Goal: Information Seeking & Learning: Check status

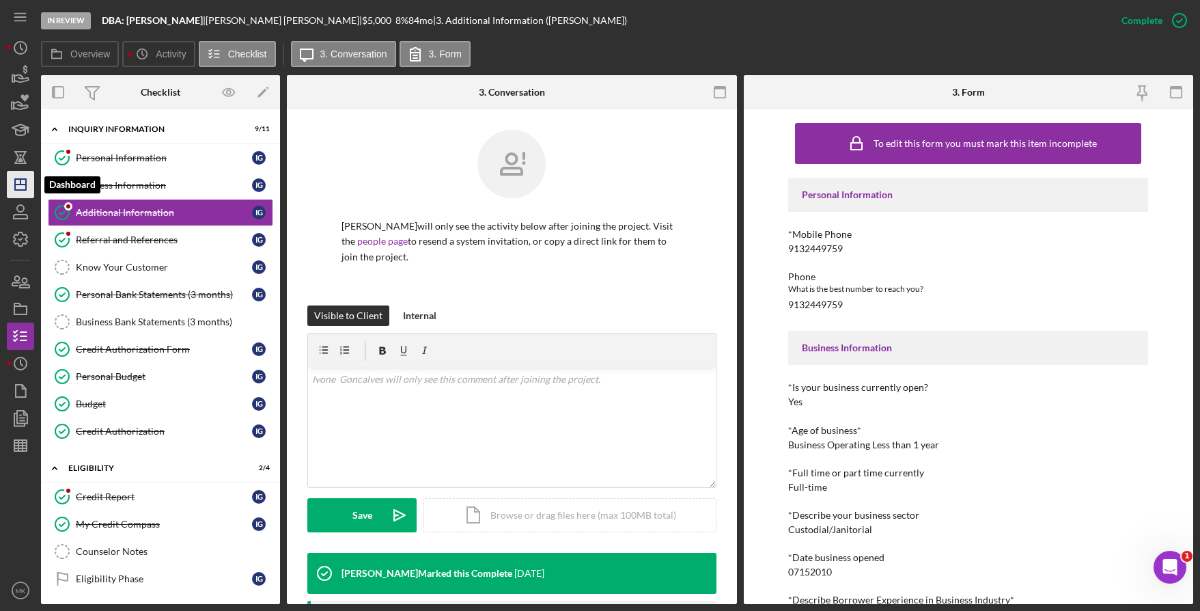
click at [26, 172] on icon "Icon/Dashboard" at bounding box center [20, 184] width 34 height 34
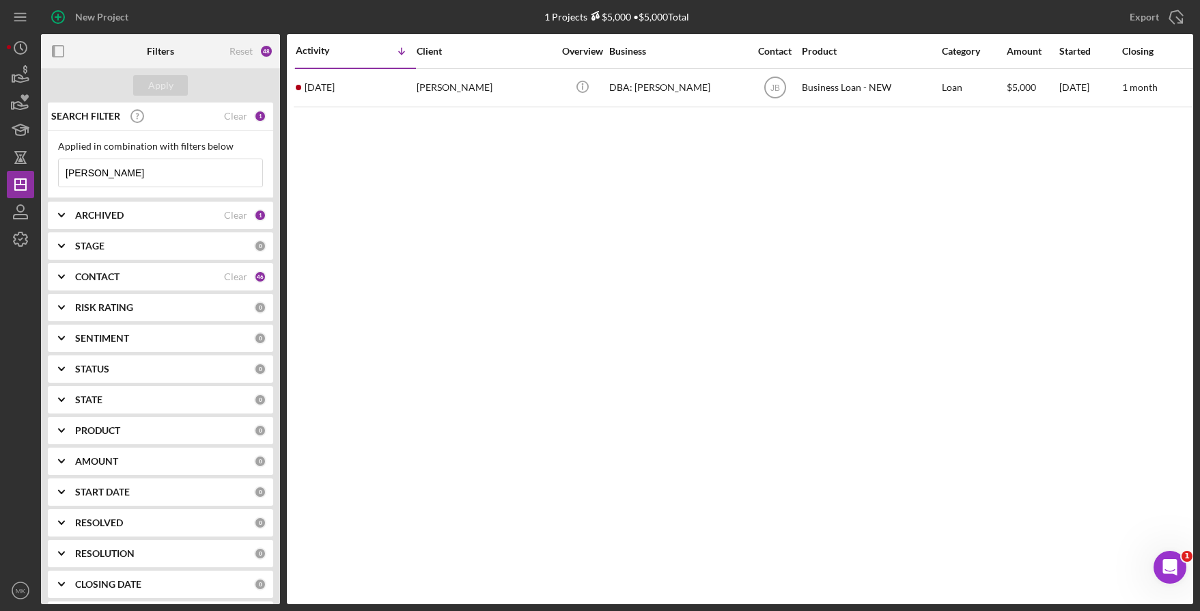
drag, startPoint x: 126, startPoint y: 170, endPoint x: -68, endPoint y: 171, distance: 194.0
click at [0, 171] on html "New Project 1 Projects $5,000 • $5,000 Total [PERSON_NAME] Export Icon/Export F…" at bounding box center [600, 305] width 1200 height 611
click at [156, 87] on div "Apply" at bounding box center [160, 85] width 25 height 20
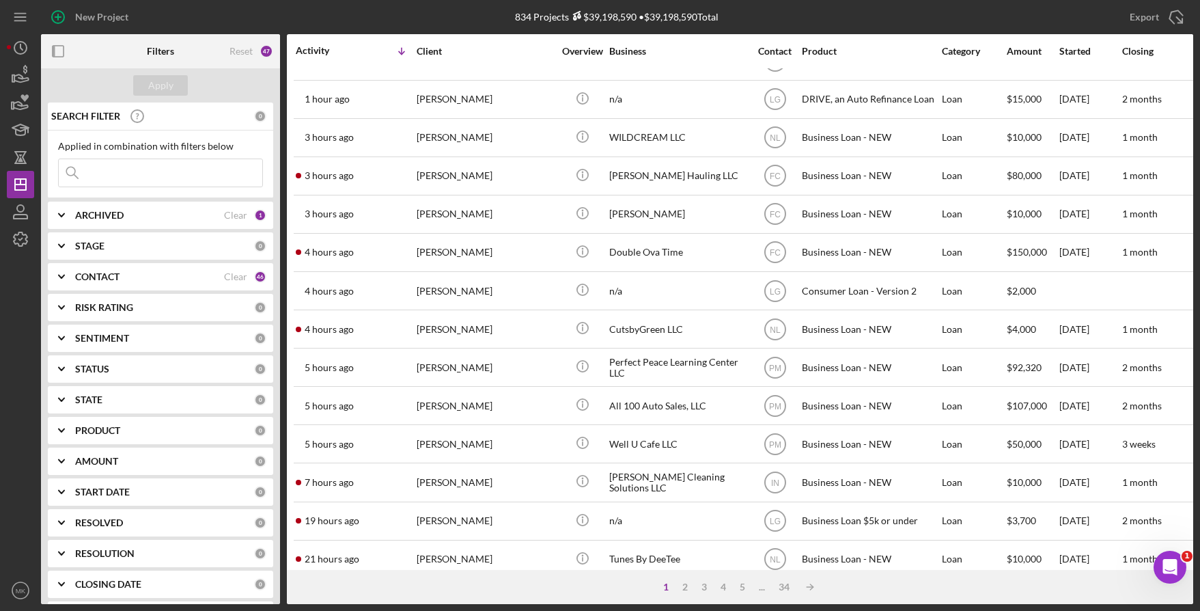
scroll to position [474, 0]
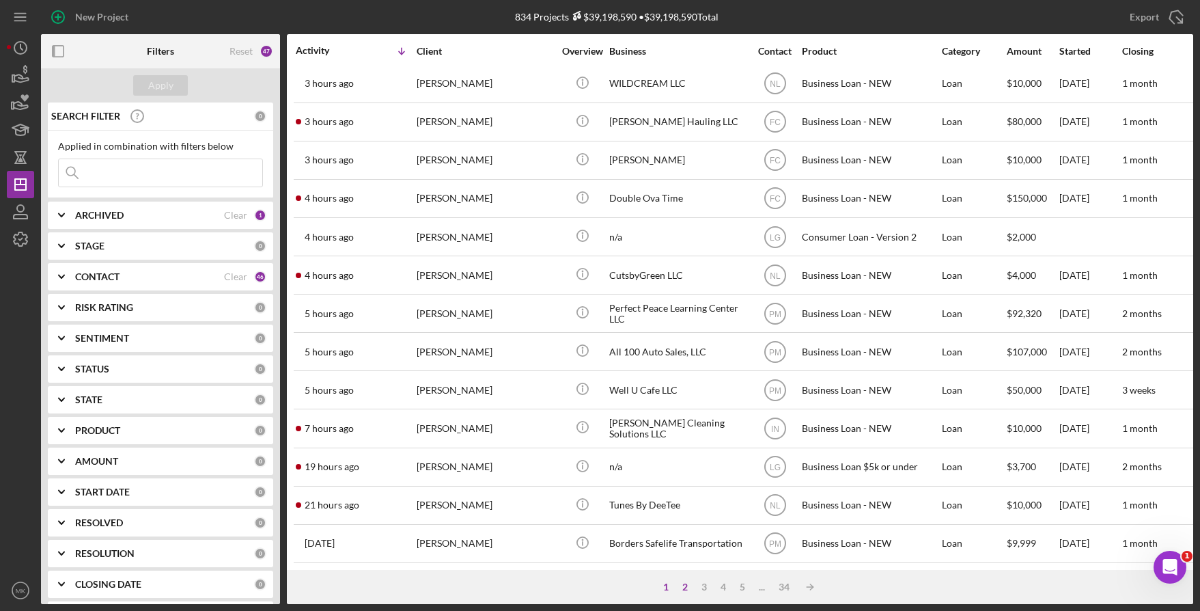
click at [680, 588] on div "2" at bounding box center [684, 586] width 19 height 11
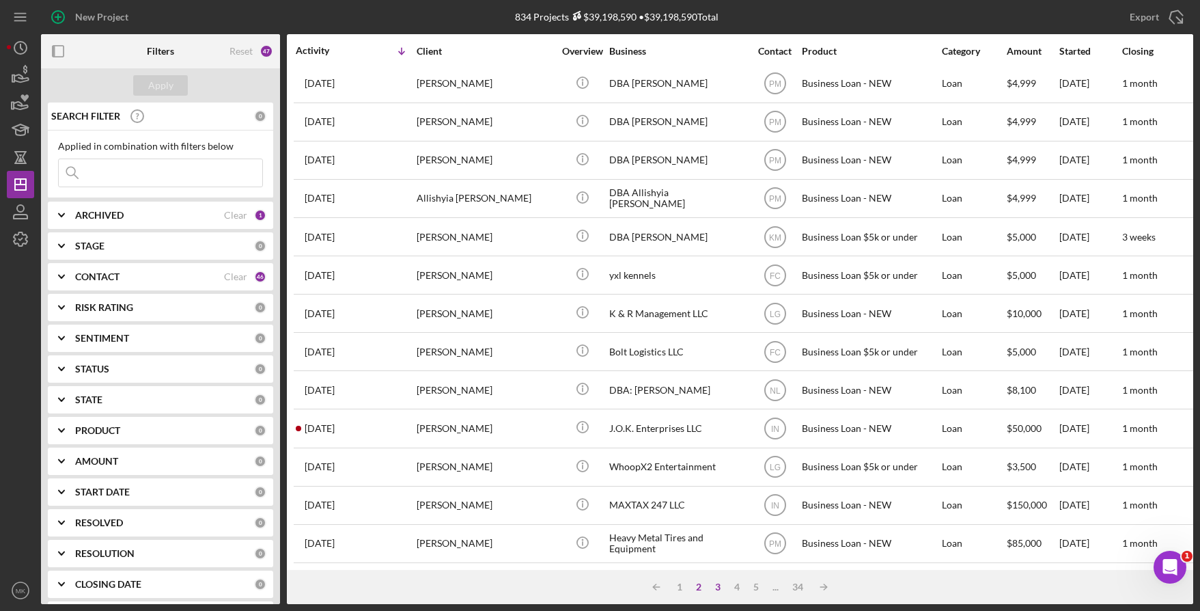
click at [716, 588] on div "3" at bounding box center [717, 586] width 19 height 11
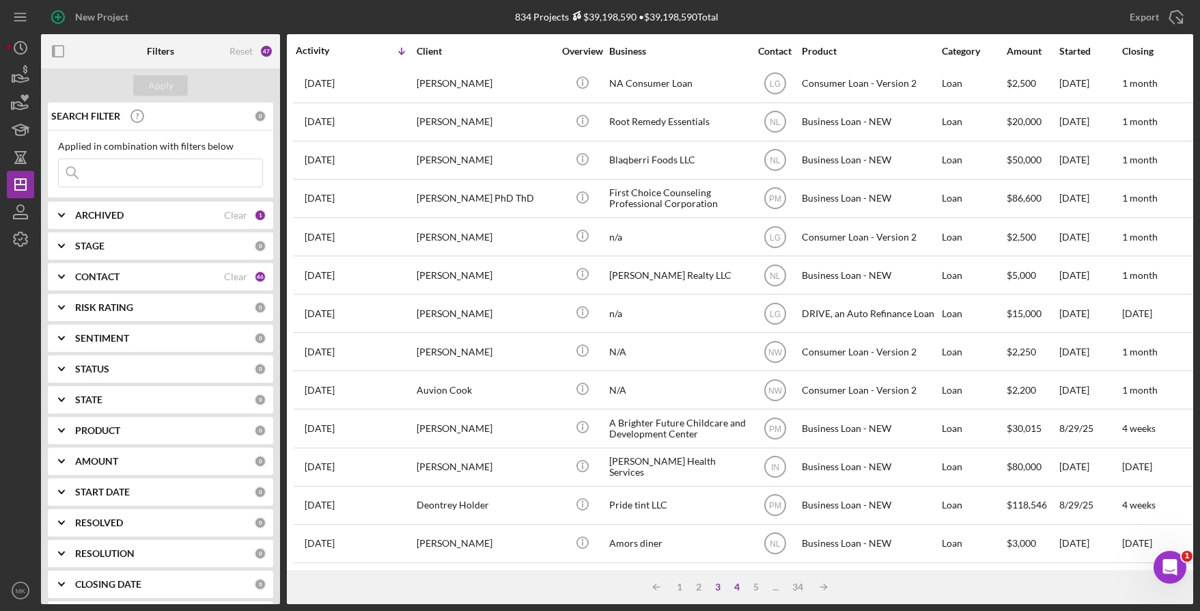
click at [737, 585] on div "4" at bounding box center [736, 586] width 19 height 11
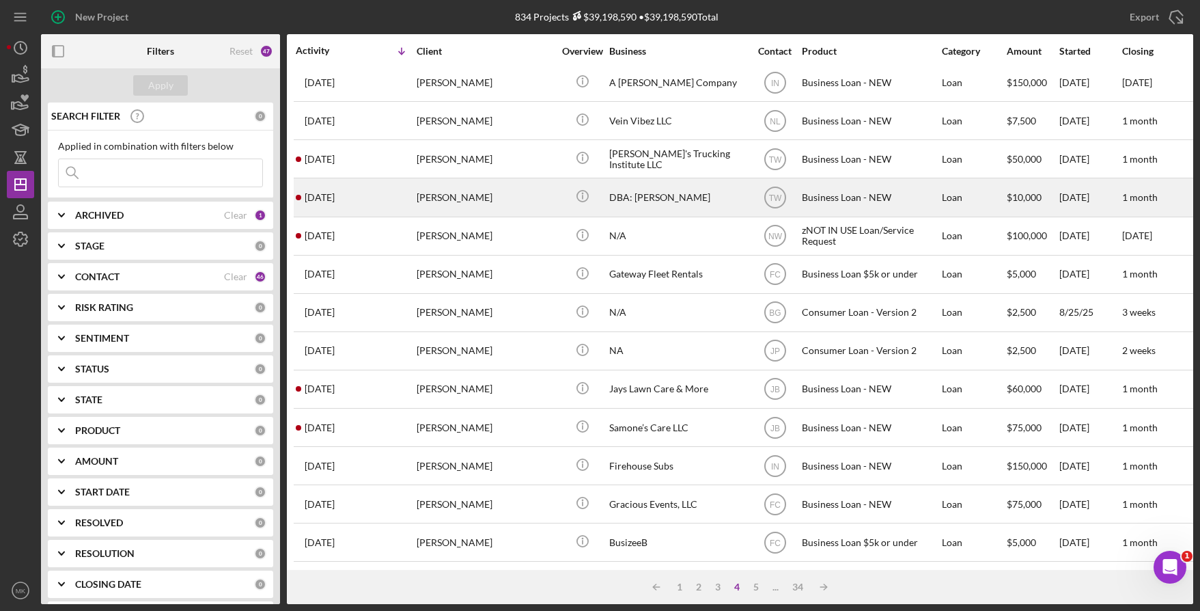
scroll to position [341, 0]
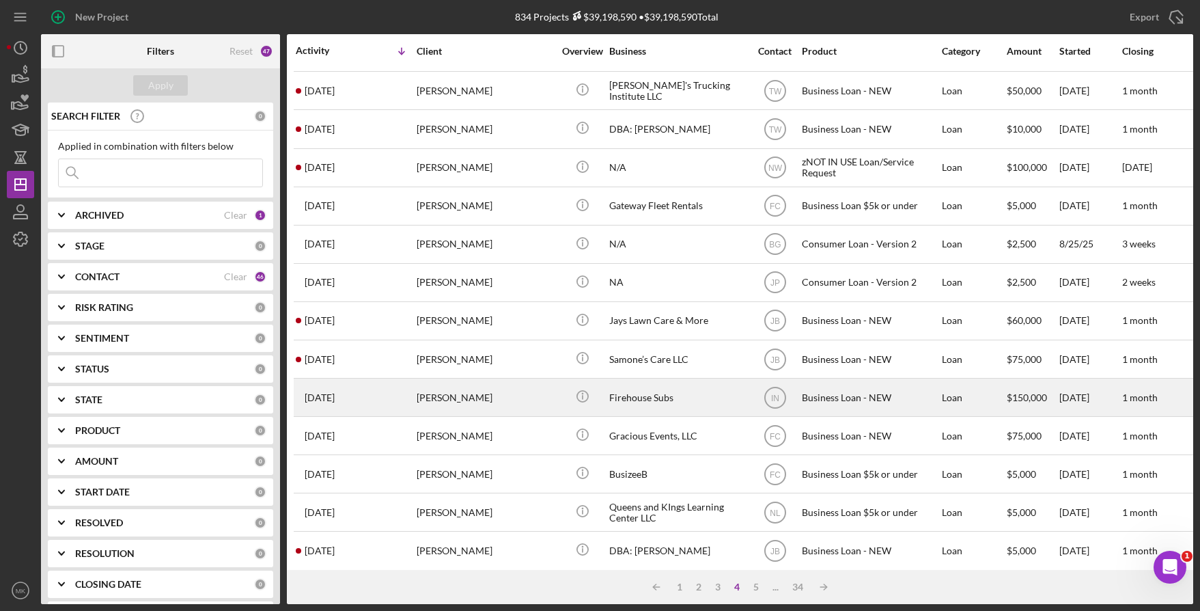
click at [697, 393] on div "Firehouse Subs" at bounding box center [677, 397] width 137 height 36
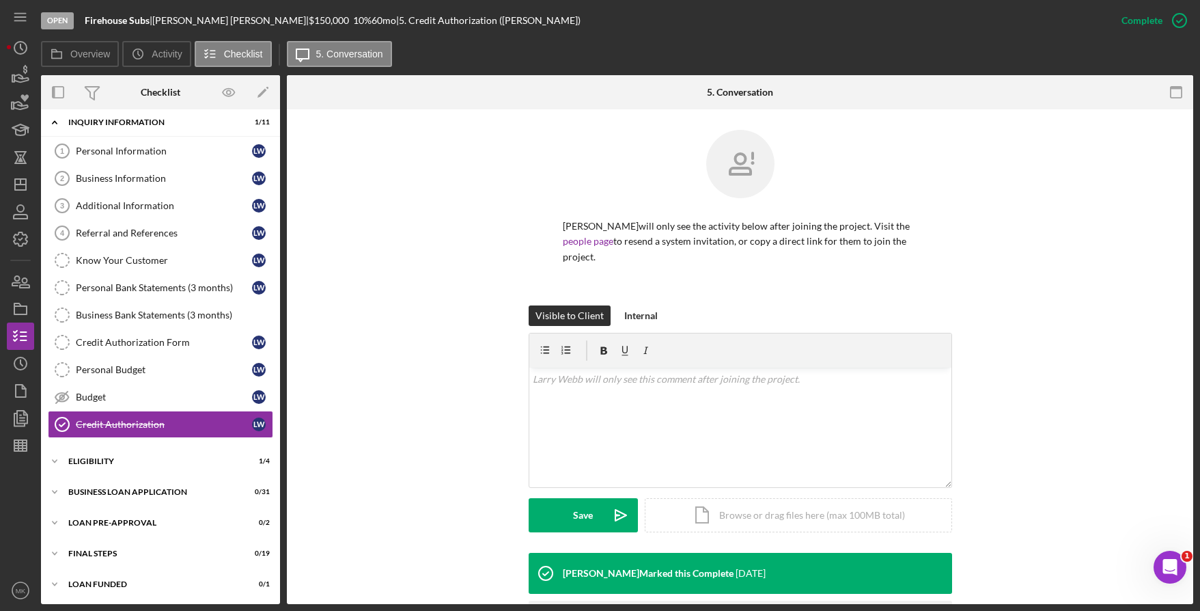
scroll to position [90, 0]
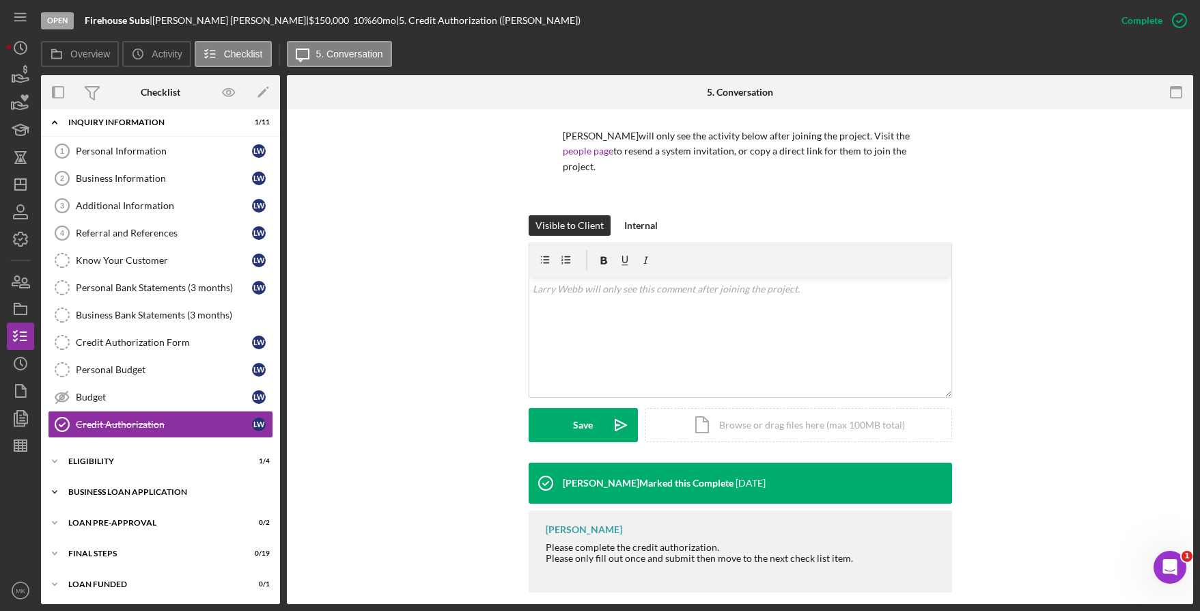
click at [129, 488] on div "BUSINESS LOAN APPLICATION" at bounding box center [165, 492] width 195 height 8
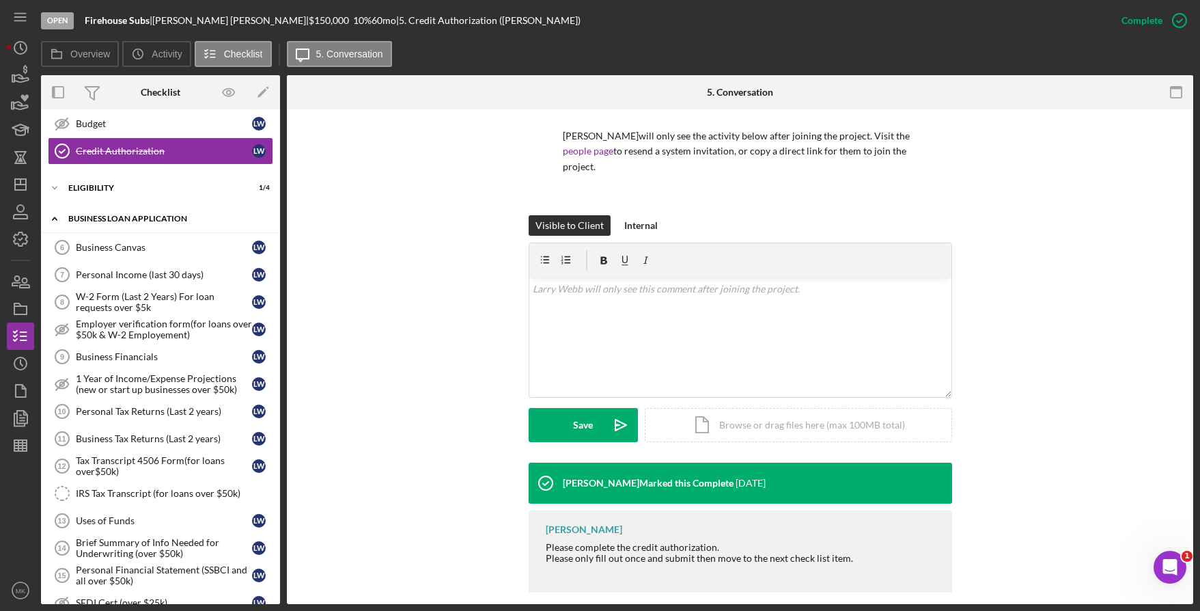
scroll to position [348, 0]
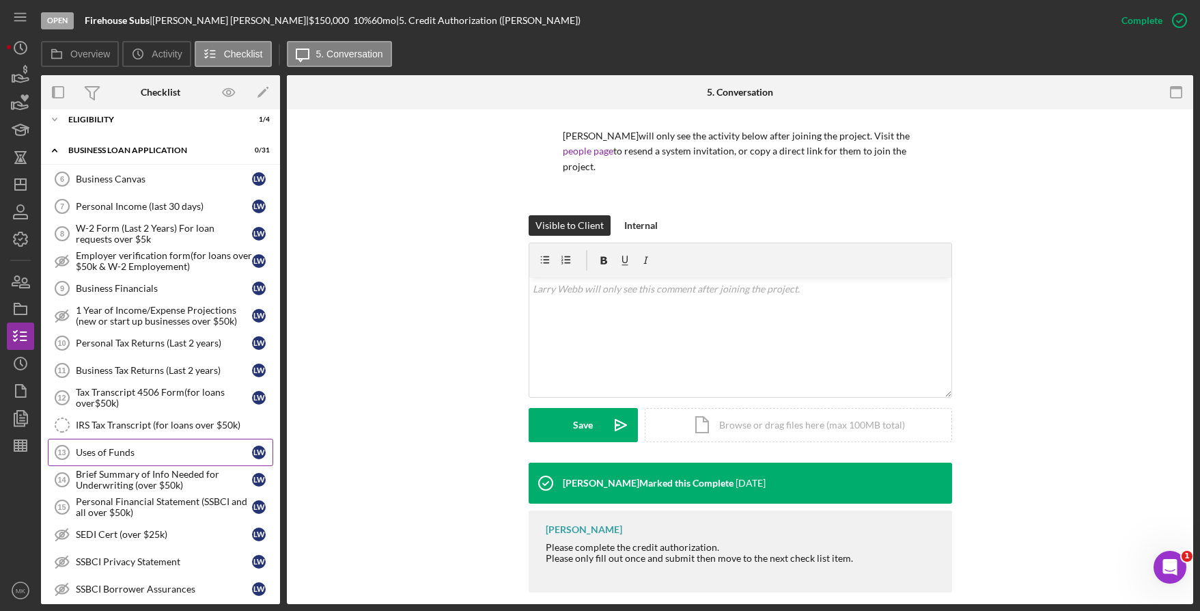
click at [117, 451] on div "Uses of Funds" at bounding box center [164, 452] width 176 height 11
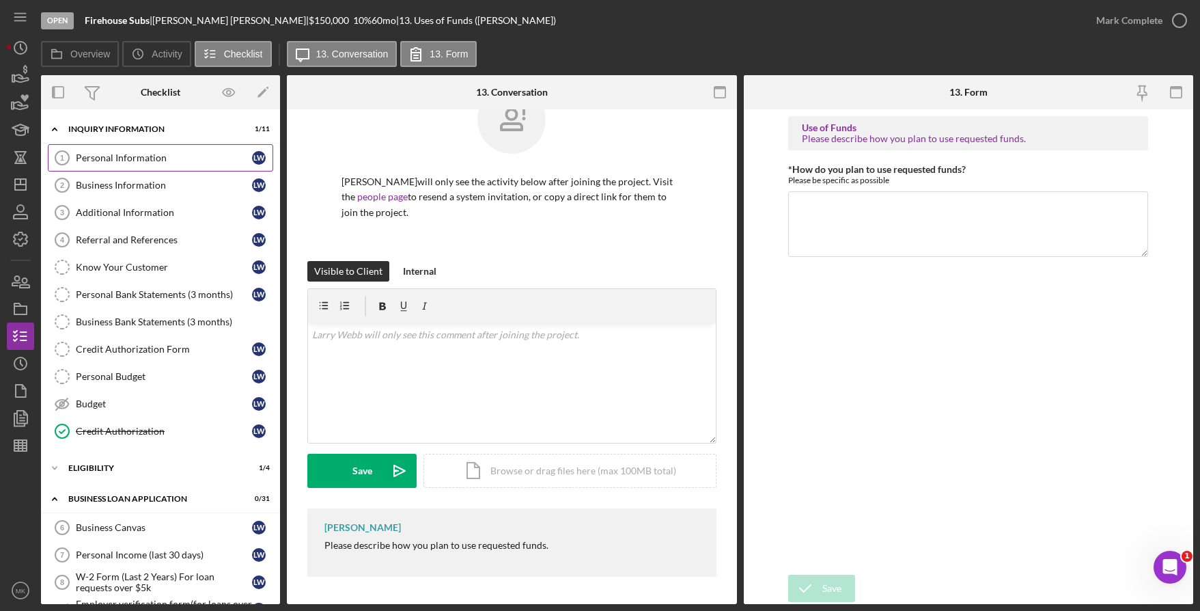
click at [130, 156] on div "Personal Information" at bounding box center [164, 157] width 176 height 11
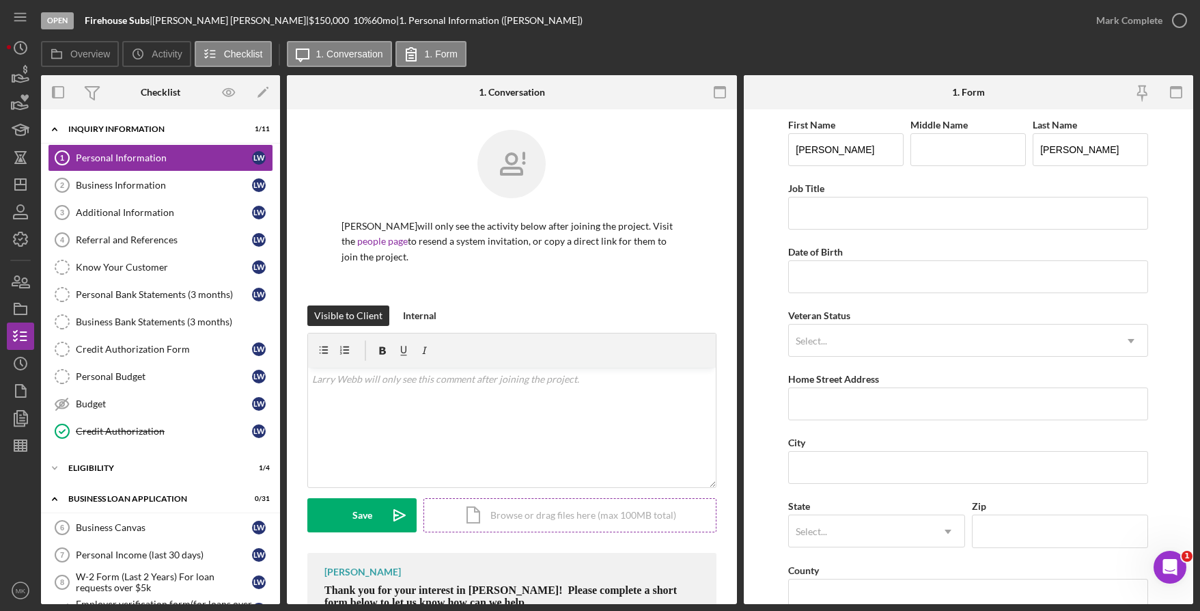
scroll to position [118, 0]
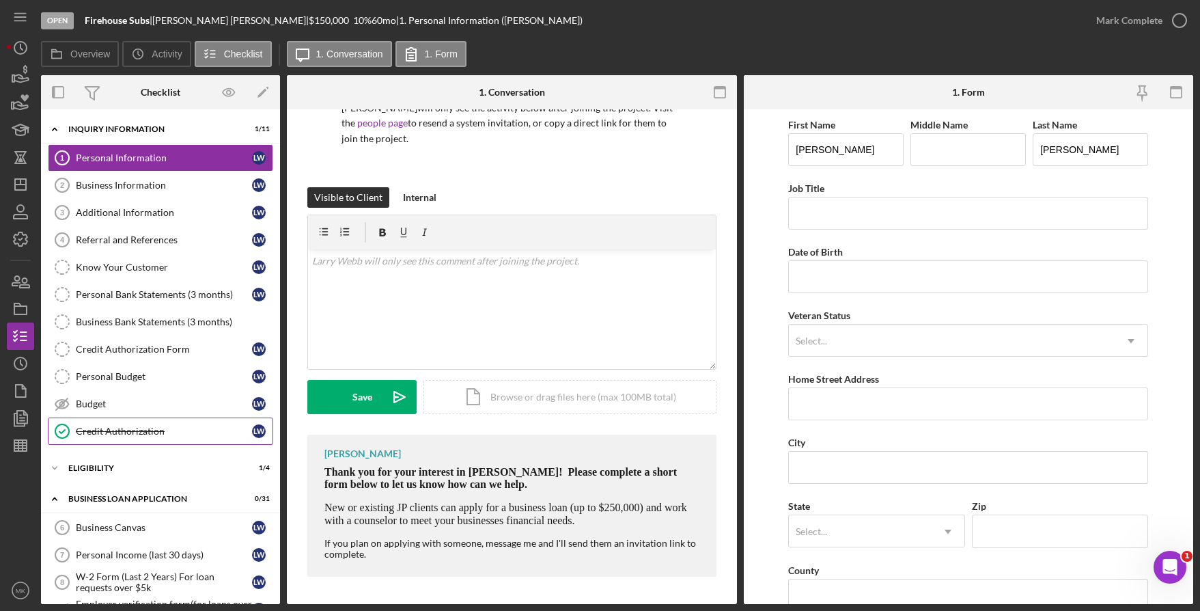
click at [130, 436] on div "Credit Authorization" at bounding box center [164, 430] width 176 height 11
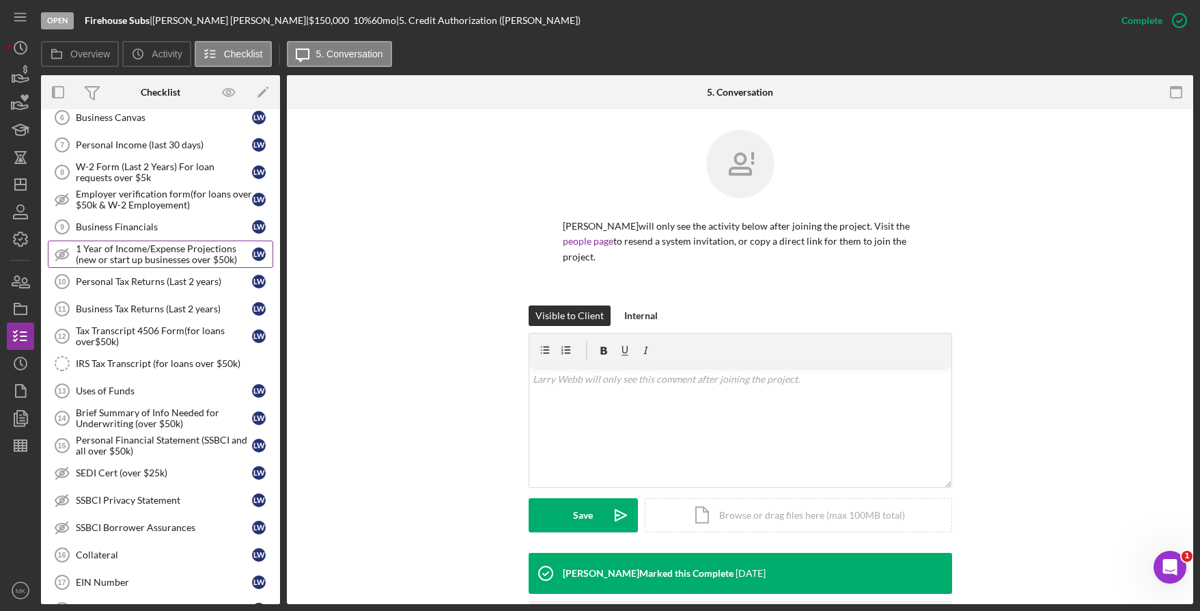
scroll to position [137, 0]
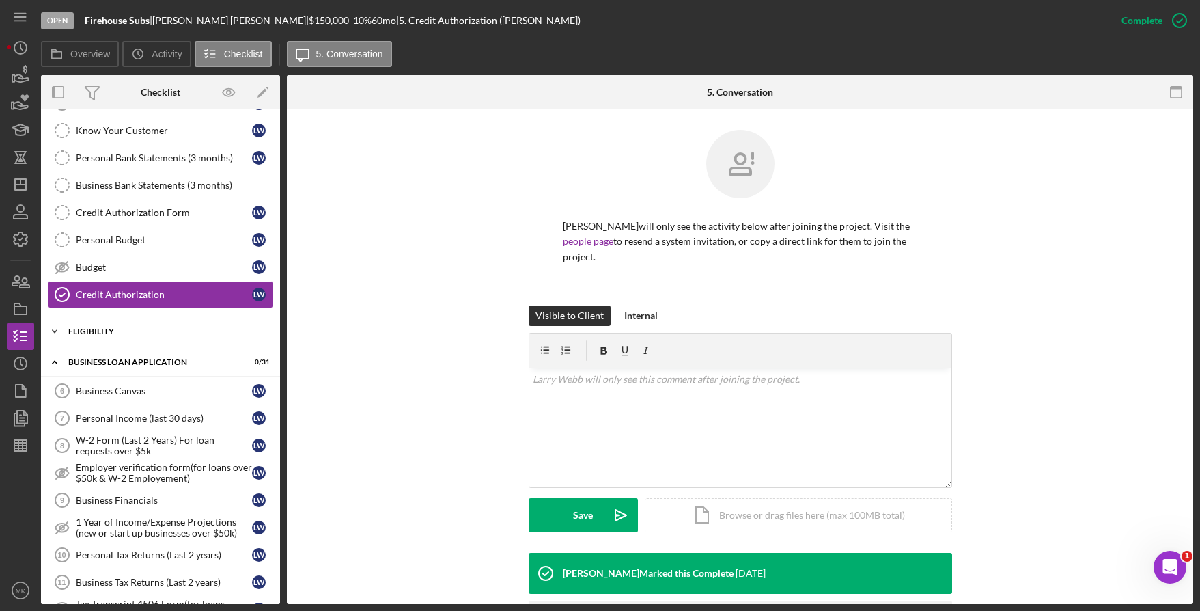
click at [87, 327] on div "ELIGIBILITY" at bounding box center [165, 331] width 195 height 8
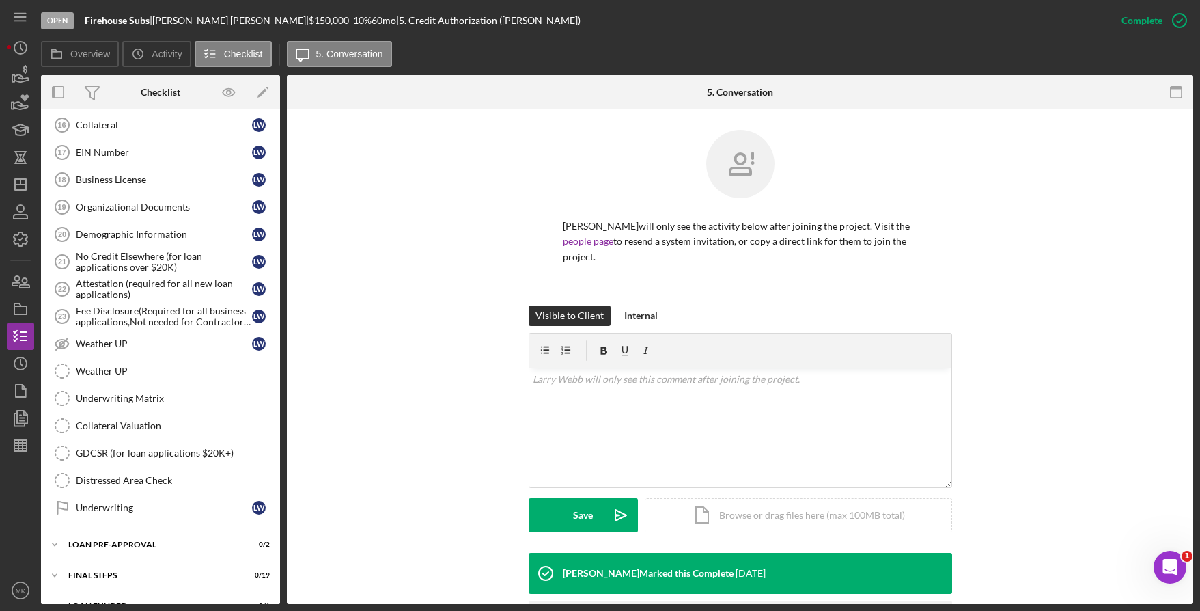
scroll to position [979, 0]
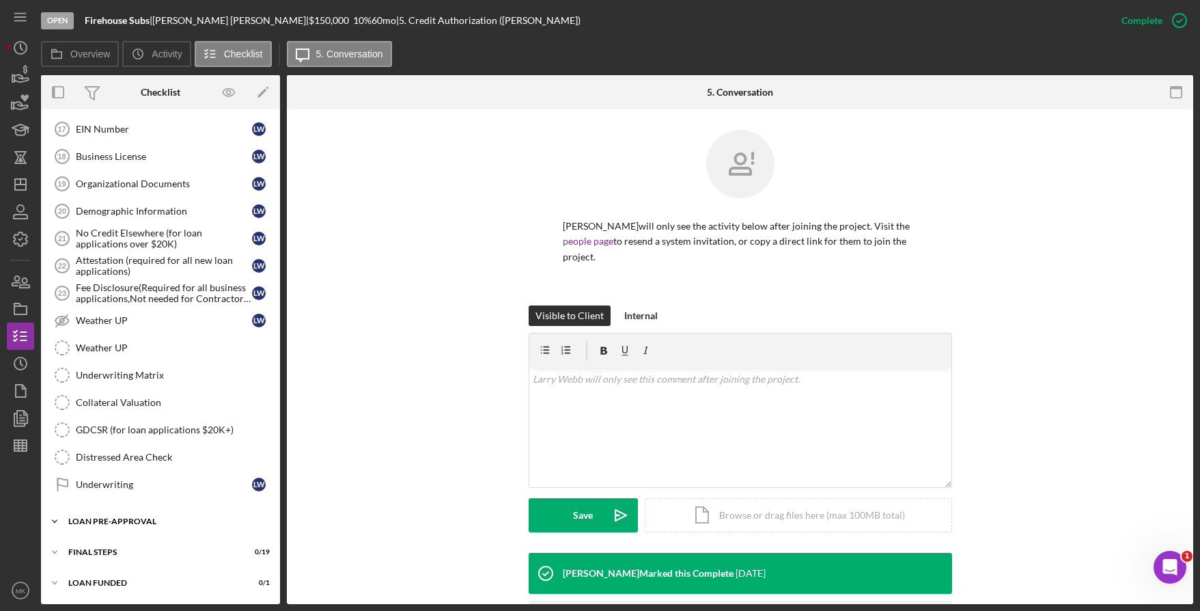
click at [124, 514] on div "Icon/Expander LOAN PRE-APPROVAL 0 / 2" at bounding box center [160, 520] width 239 height 27
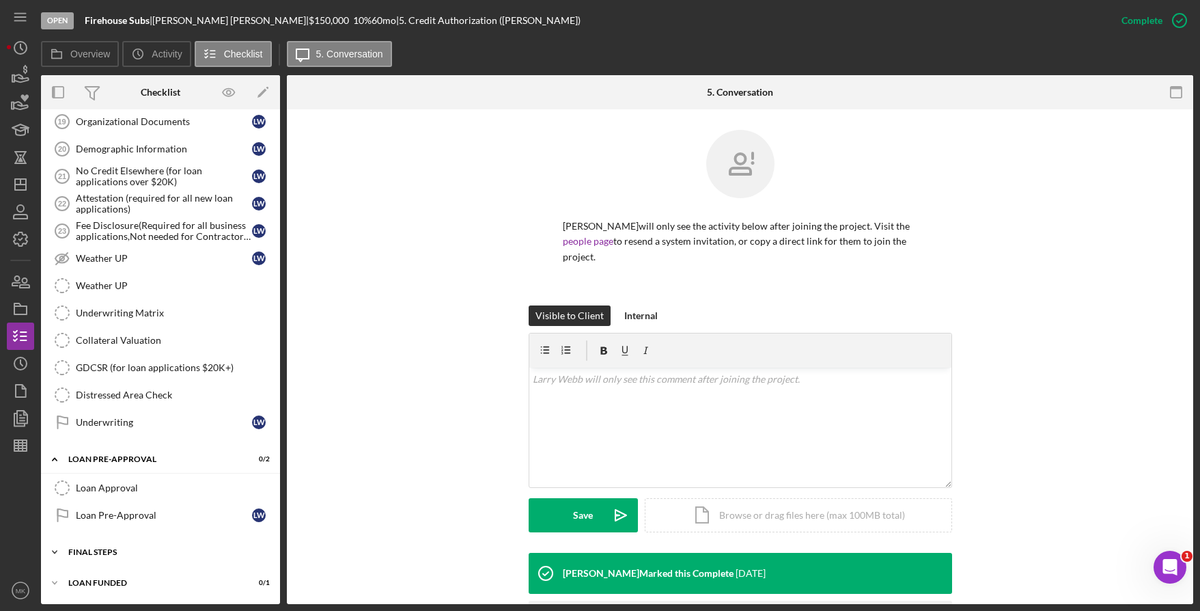
click at [120, 547] on div "Icon/Expander FINAL STEPS 0 / 19" at bounding box center [160, 551] width 239 height 27
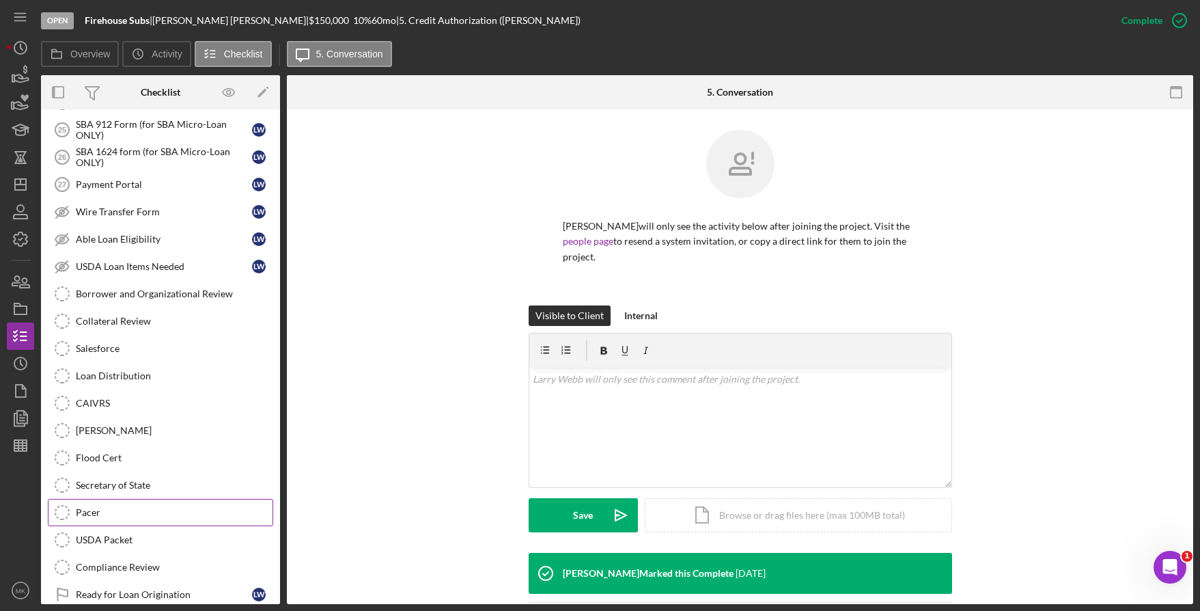
scroll to position [1568, 0]
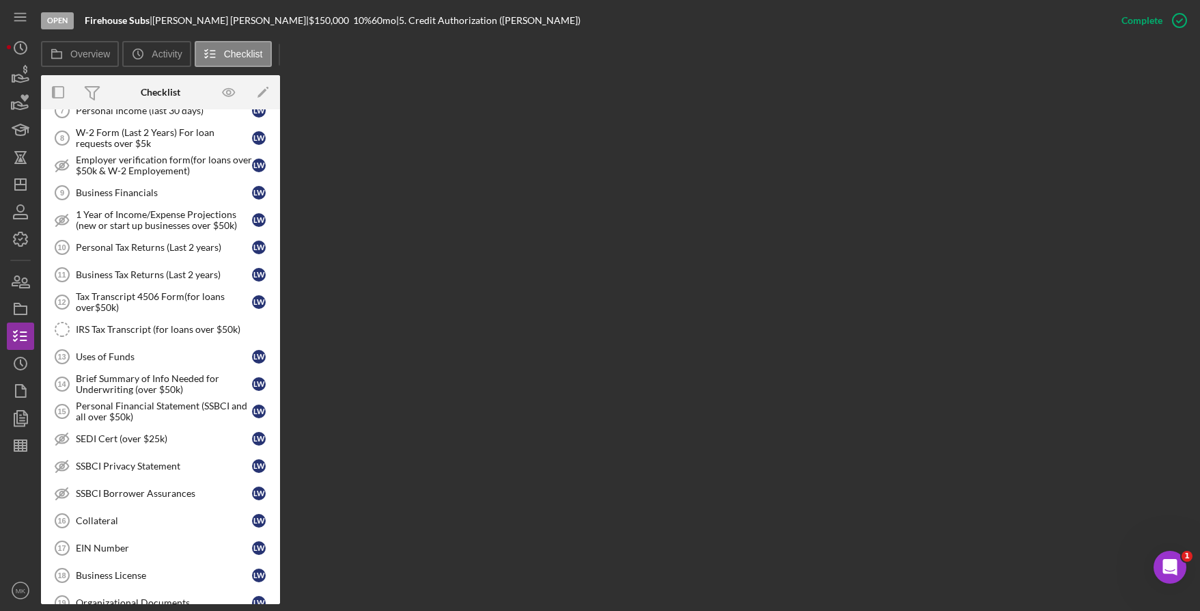
scroll to position [74, 0]
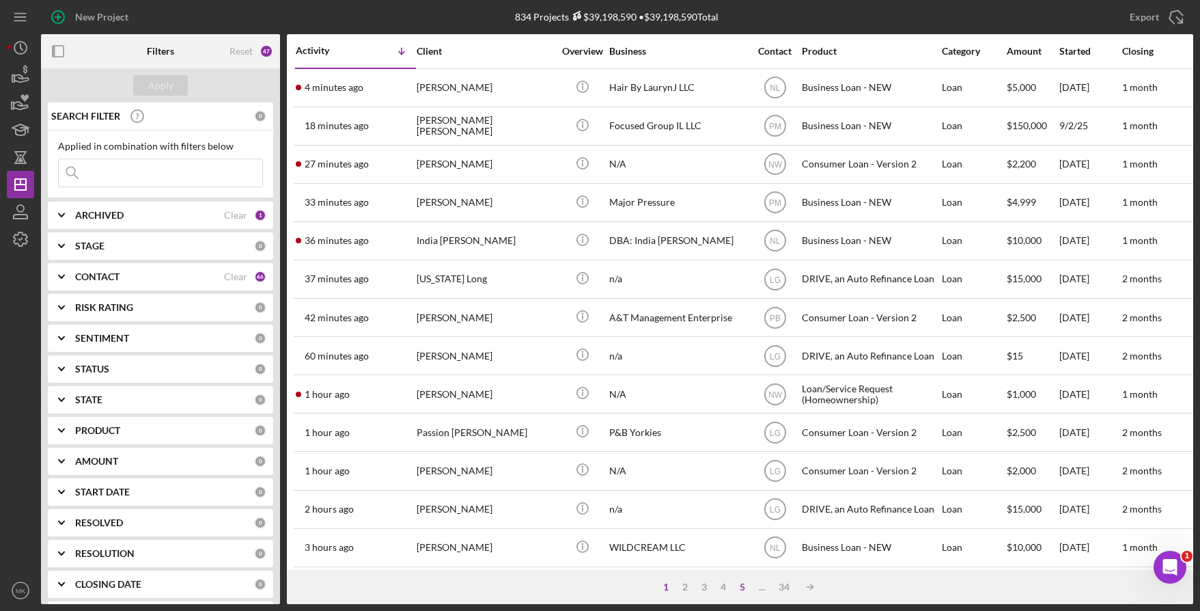
click at [740, 586] on div "5" at bounding box center [742, 586] width 19 height 11
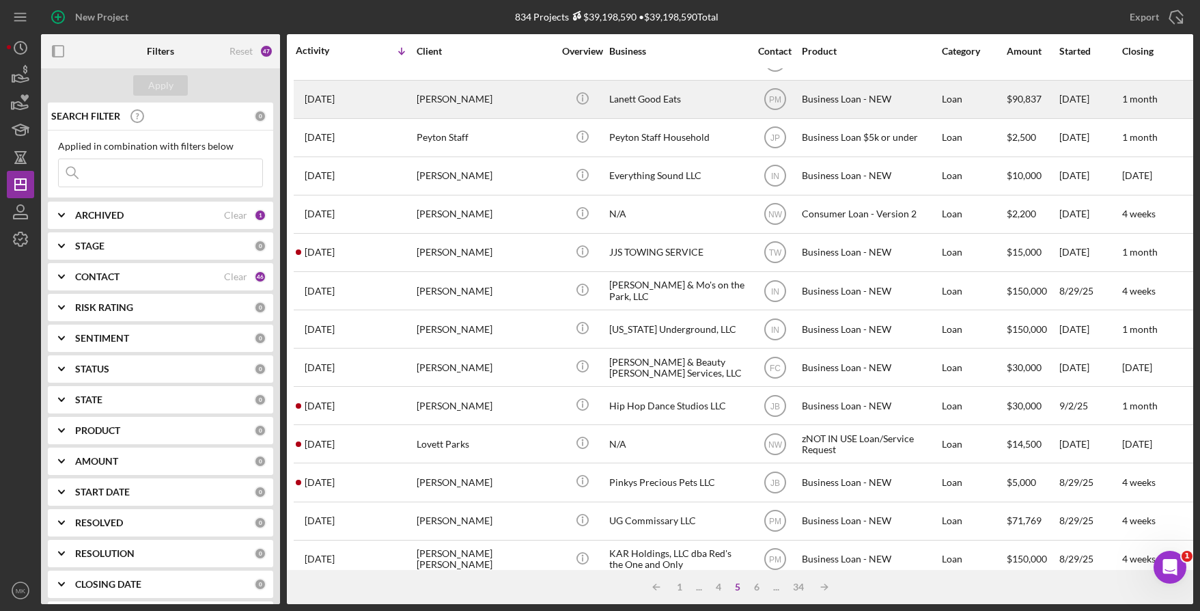
scroll to position [474, 0]
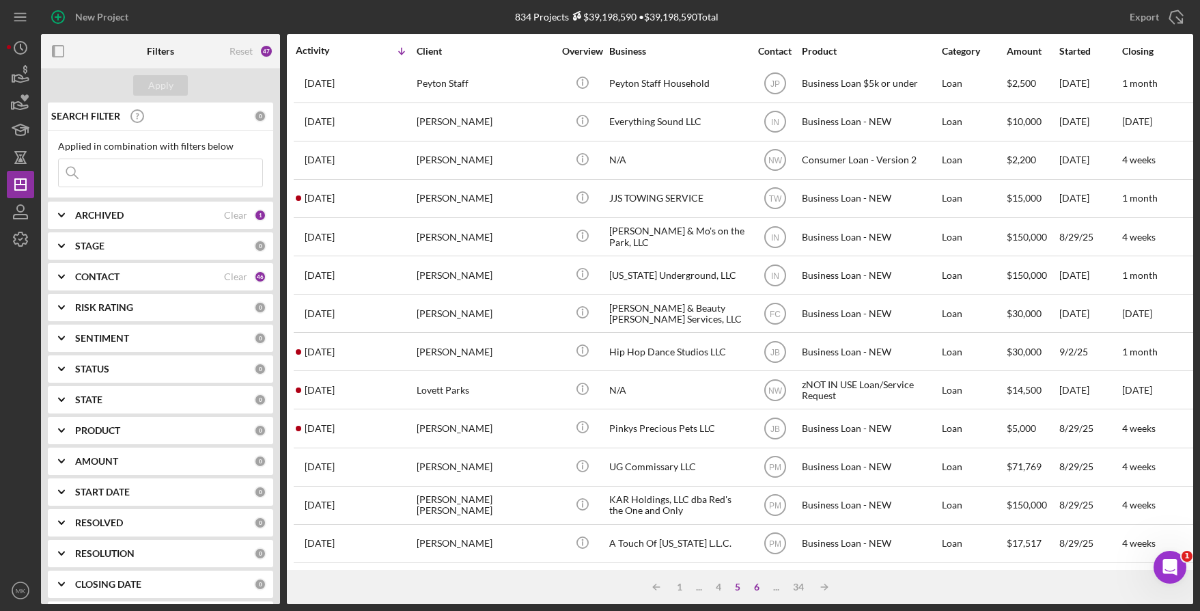
click at [755, 587] on div "6" at bounding box center [756, 586] width 19 height 11
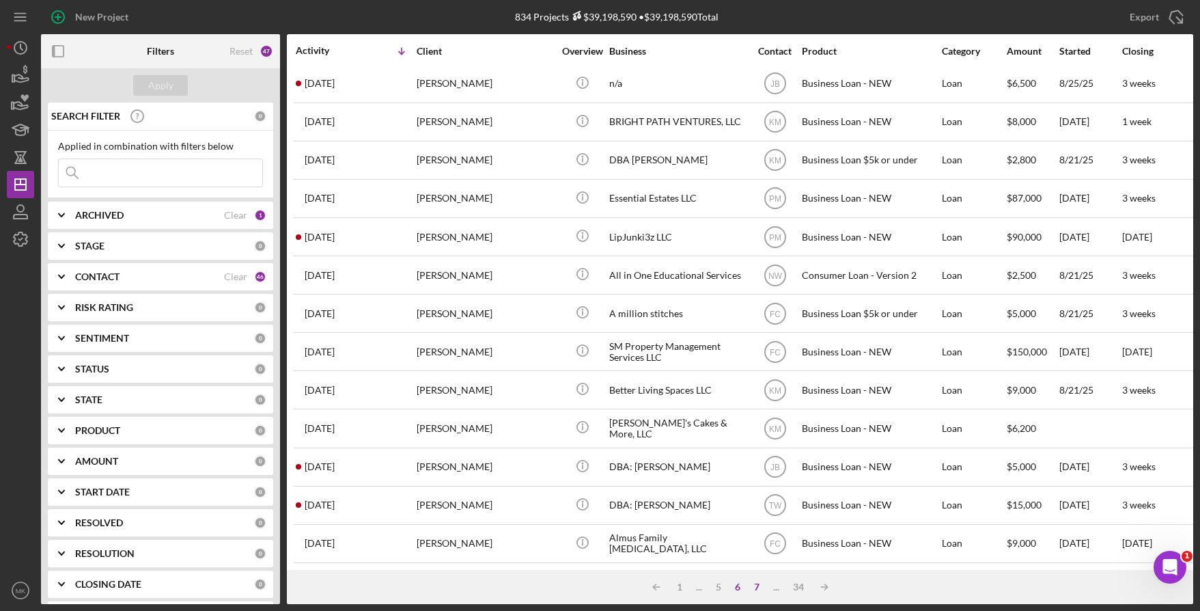
click at [758, 589] on div "7" at bounding box center [756, 586] width 19 height 11
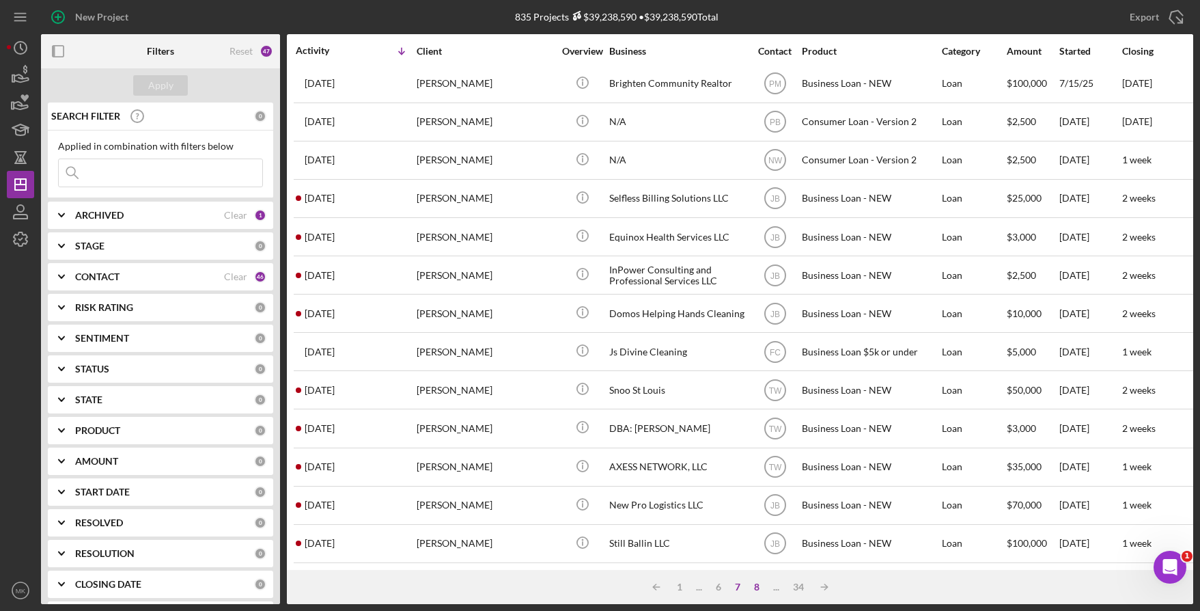
click at [756, 584] on div "8" at bounding box center [756, 586] width 19 height 11
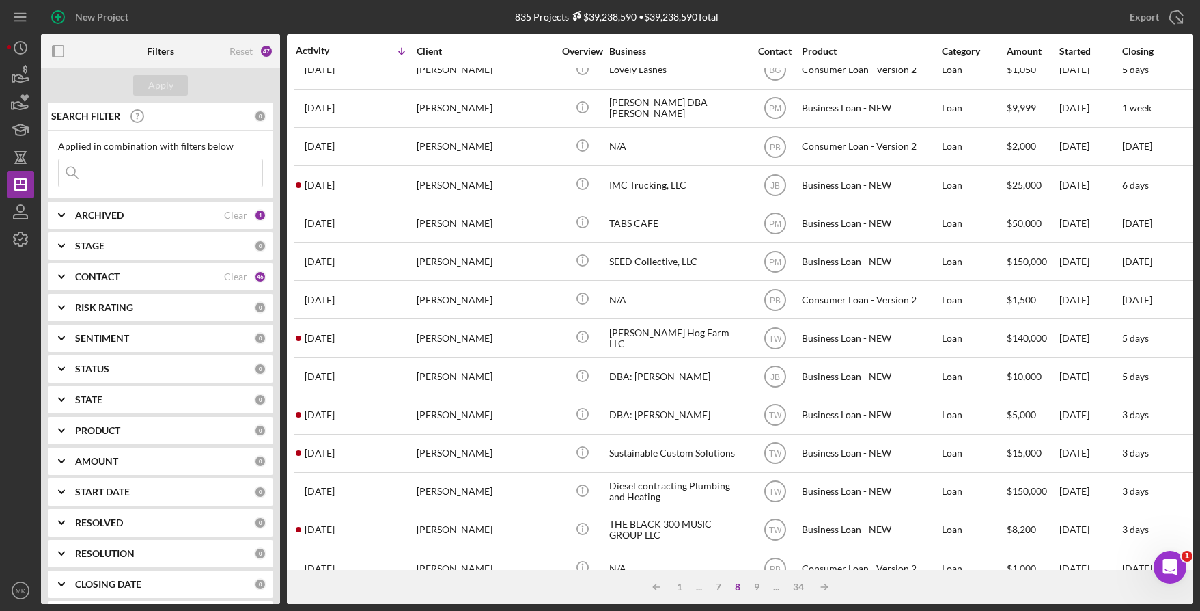
scroll to position [0, 0]
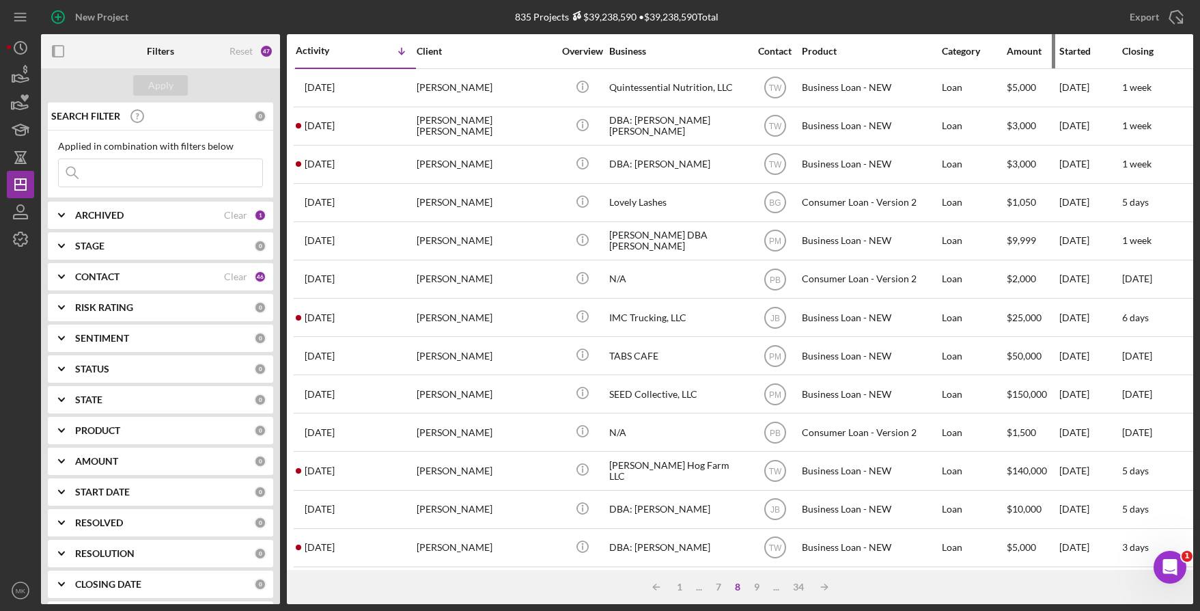
click at [1022, 51] on div "Amount" at bounding box center [1032, 51] width 51 height 11
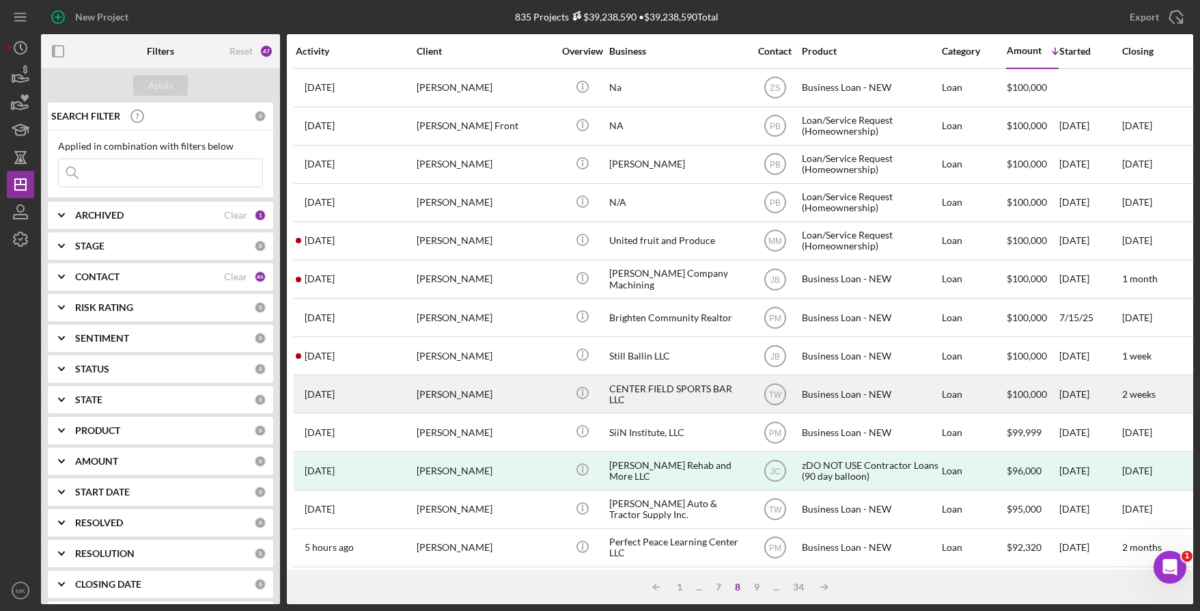
click at [690, 394] on div "CENTER FIELD SPORTS BAR LLC" at bounding box center [677, 394] width 137 height 36
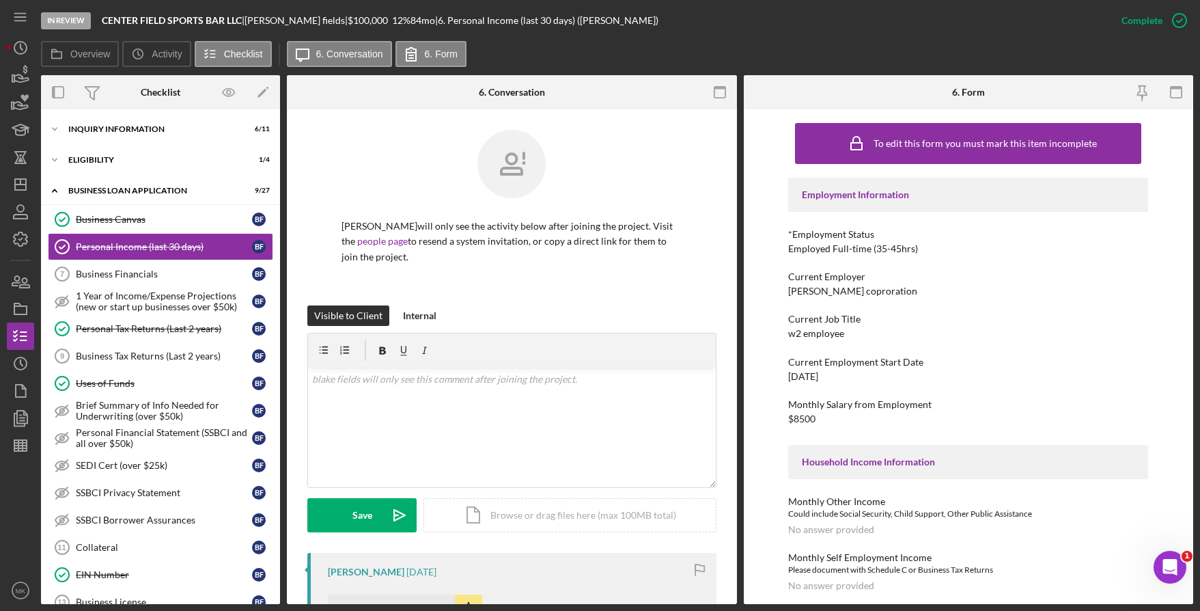
scroll to position [205, 0]
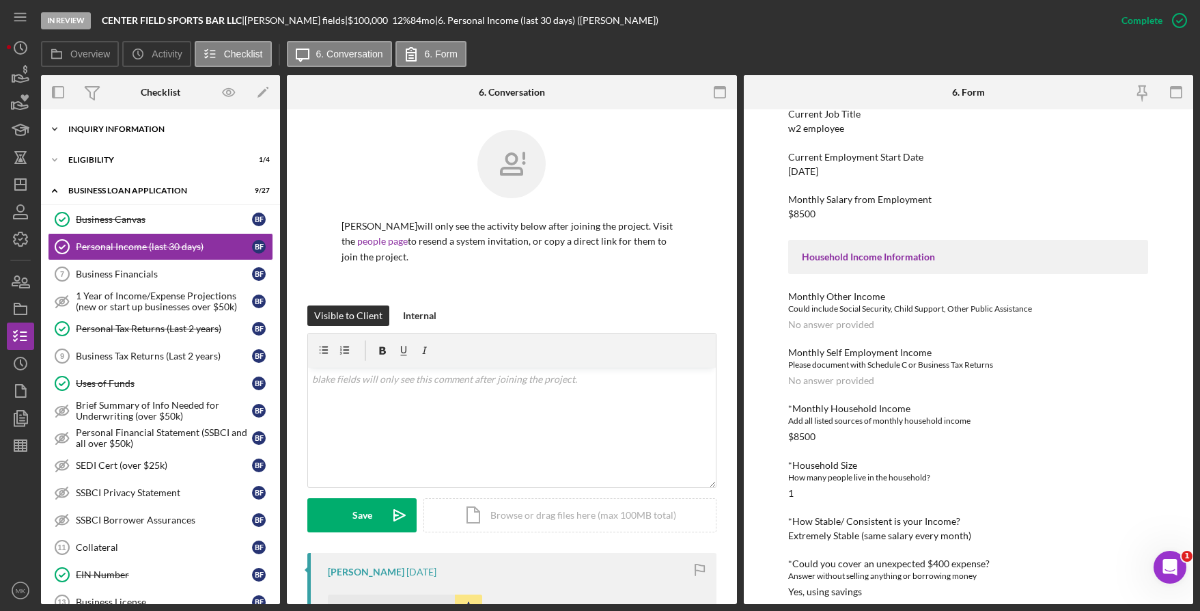
click at [131, 131] on div "INQUIRY INFORMATION" at bounding box center [165, 129] width 195 height 8
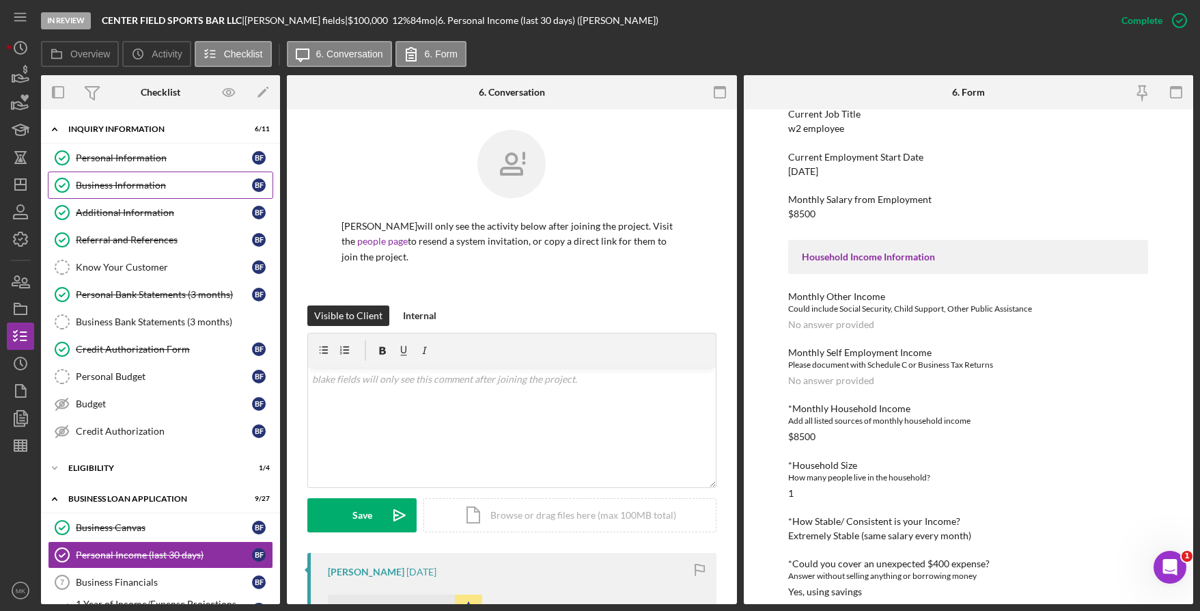
click at [116, 182] on div "Business Information" at bounding box center [164, 185] width 176 height 11
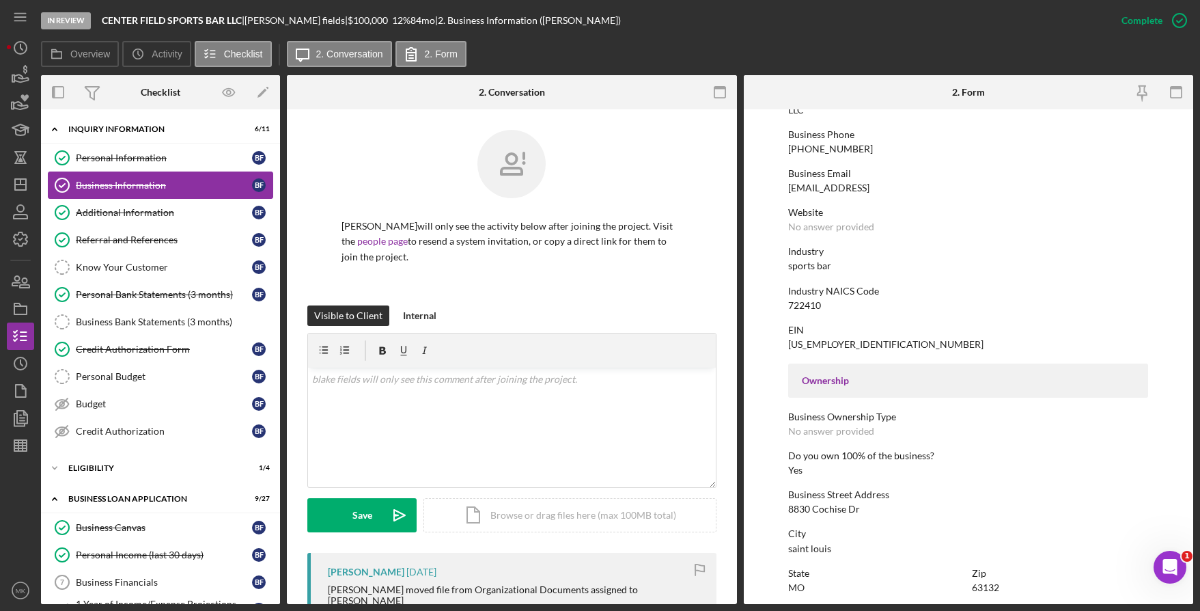
scroll to position [478, 0]
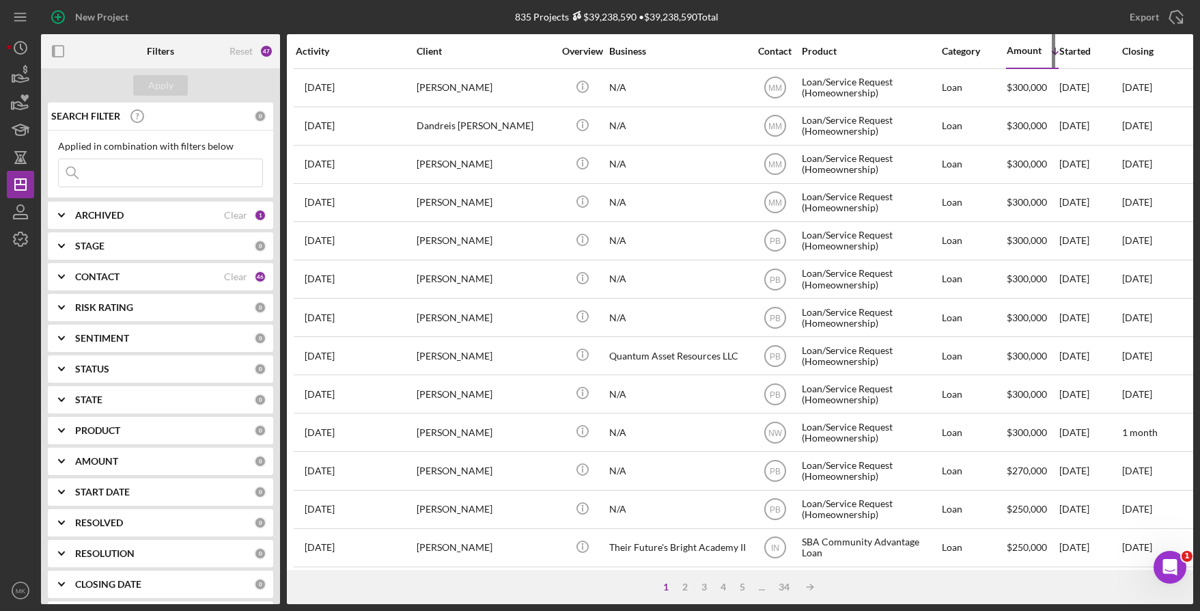
click at [1026, 49] on div "Amount" at bounding box center [1024, 50] width 35 height 11
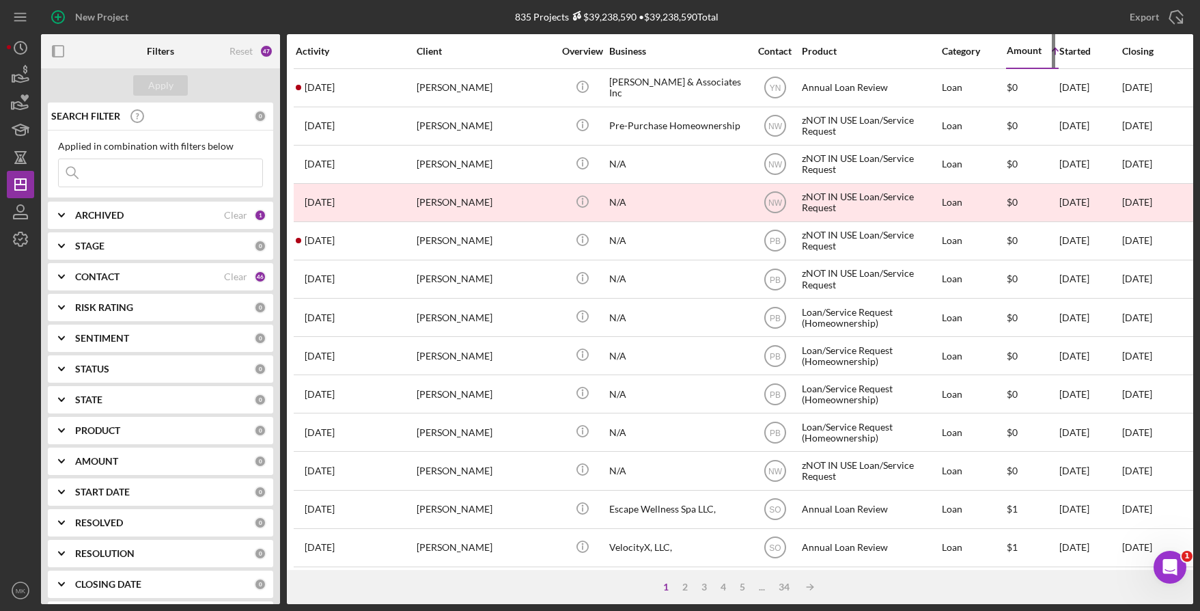
click at [1024, 45] on div "Amount" at bounding box center [1024, 50] width 35 height 11
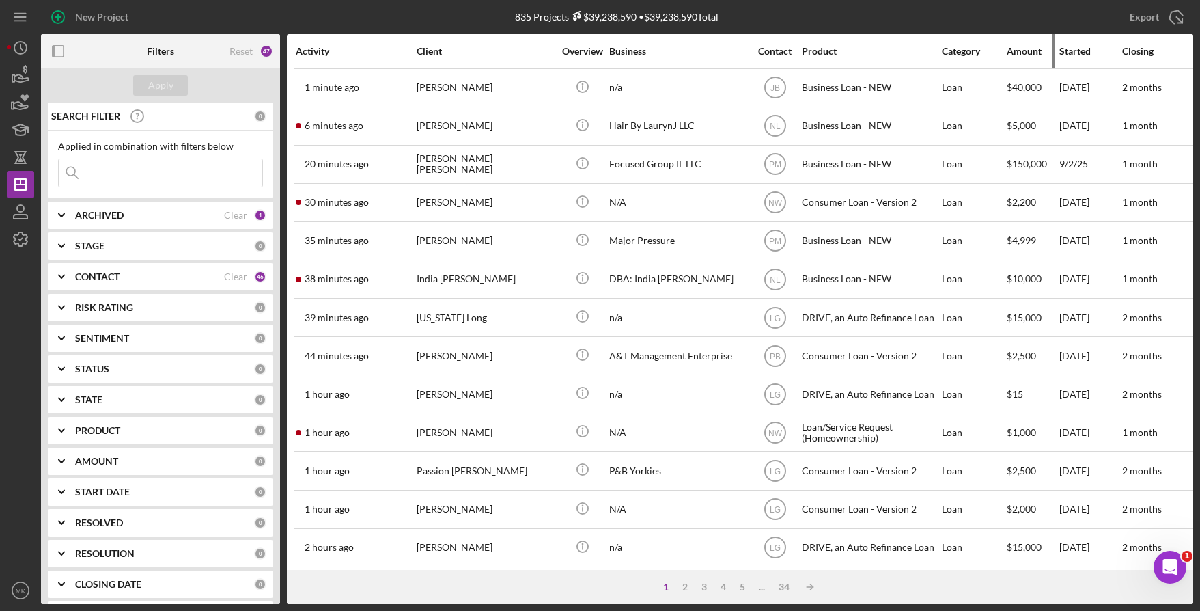
click at [1023, 55] on div "Amount" at bounding box center [1032, 51] width 51 height 11
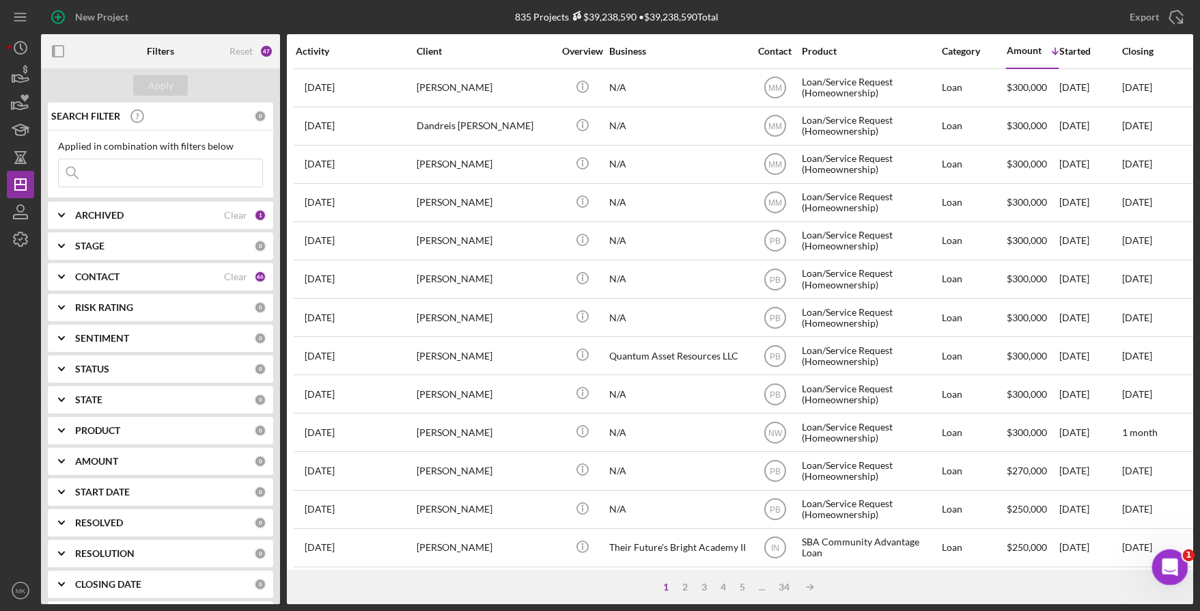
click at [1162, 561] on icon "Open Intercom Messenger" at bounding box center [1168, 565] width 23 height 23
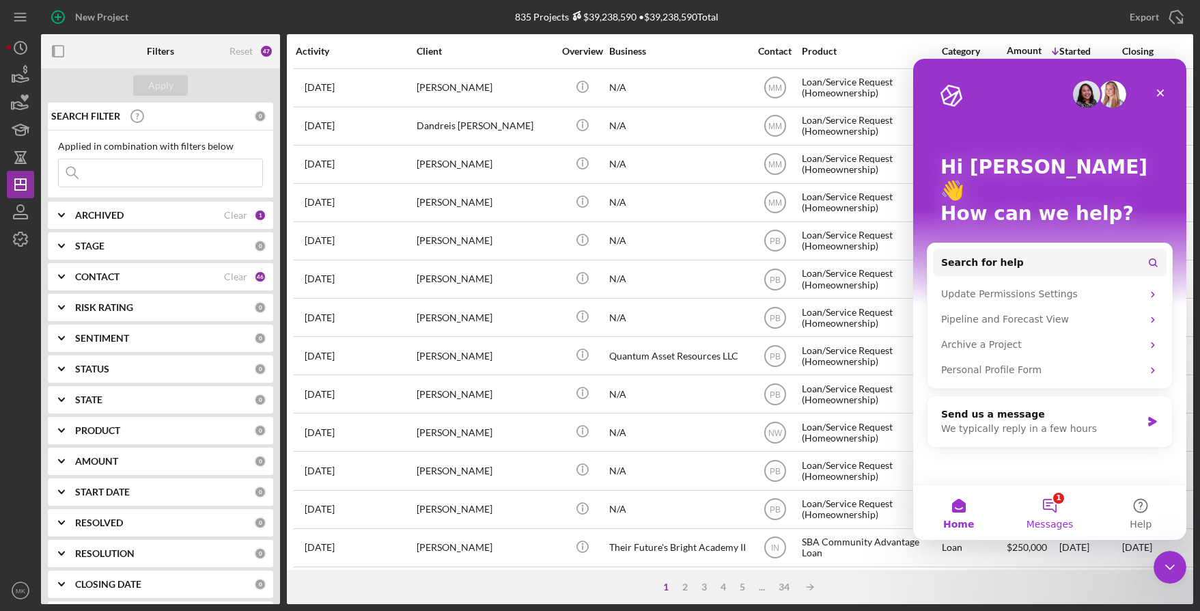
click at [1067, 514] on button "1 Messages" at bounding box center [1049, 512] width 91 height 55
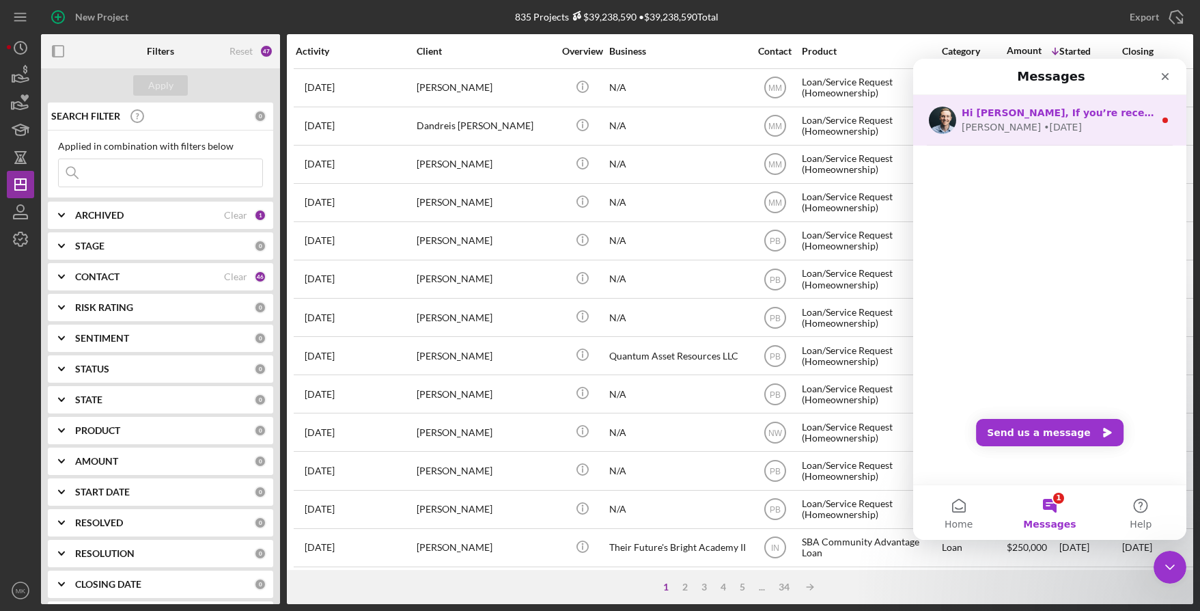
click at [1046, 122] on div "[PERSON_NAME] • [DATE]" at bounding box center [1058, 127] width 193 height 14
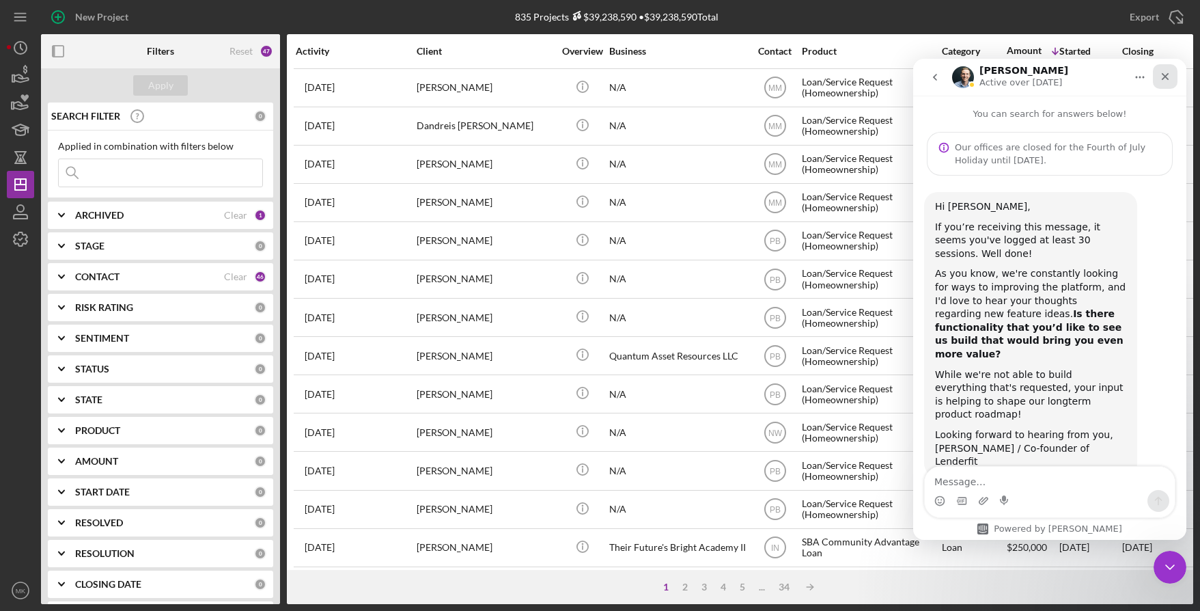
click at [1165, 81] on icon "Close" at bounding box center [1165, 76] width 11 height 11
